Goal: Task Accomplishment & Management: Manage account settings

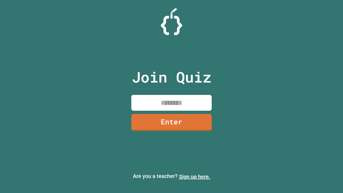
click at [195, 177] on link "Sign up here." at bounding box center [194, 176] width 31 height 6
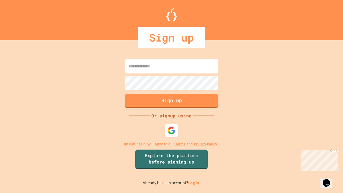
click at [195, 183] on link "Log in." at bounding box center [194, 183] width 12 height 6
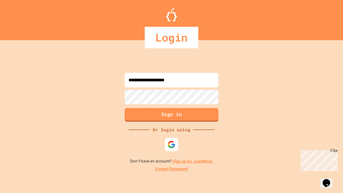
type input "**********"
